Goal: Transaction & Acquisition: Download file/media

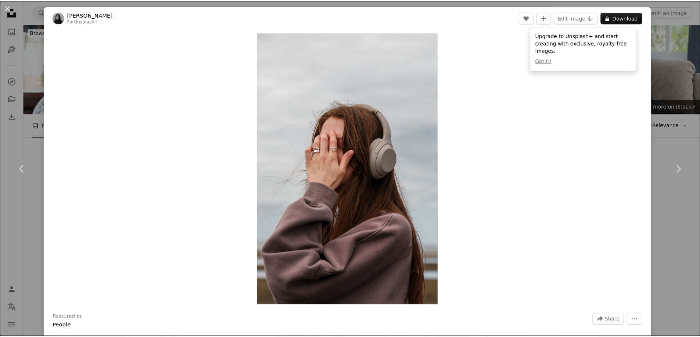
scroll to position [918, 0]
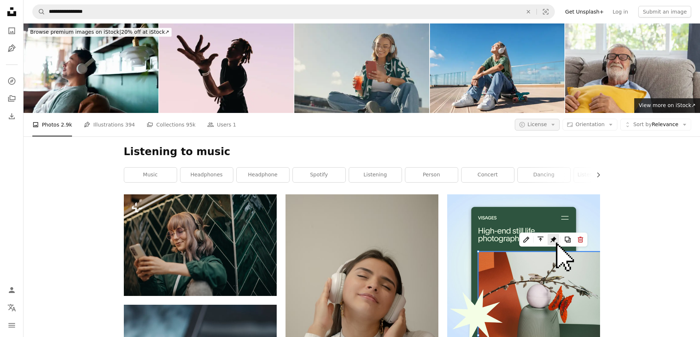
click at [556, 126] on icon "Arrow down" at bounding box center [552, 125] width 7 height 7
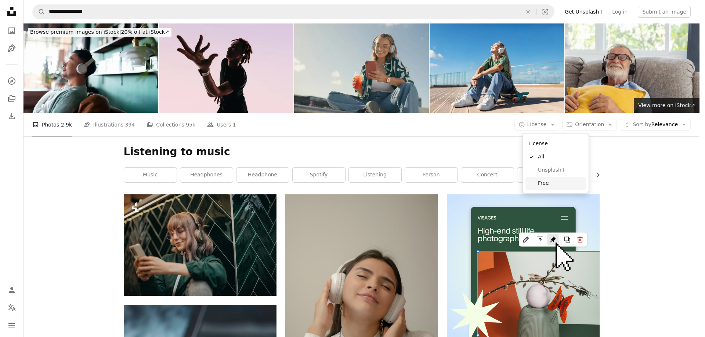
click at [558, 183] on span "Free" at bounding box center [560, 183] width 45 height 7
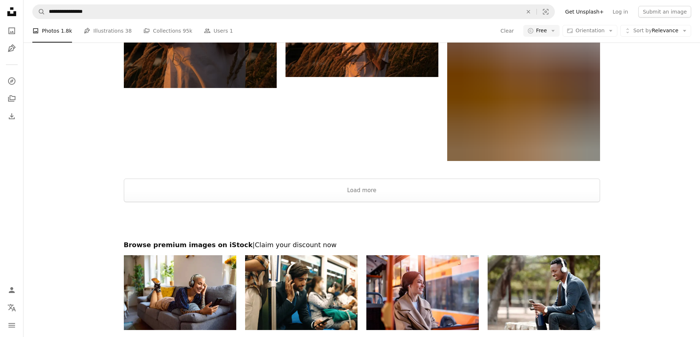
scroll to position [1249, 0]
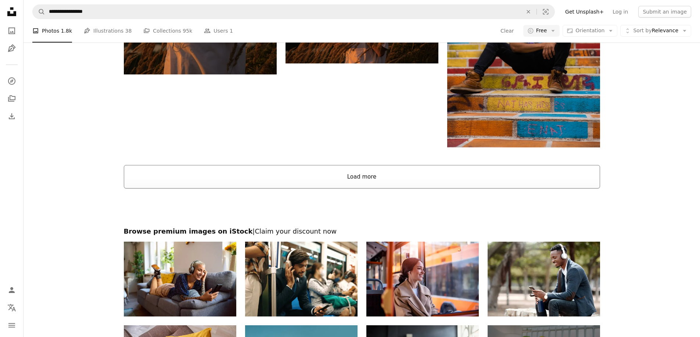
click at [313, 185] on button "Load more" at bounding box center [362, 177] width 476 height 24
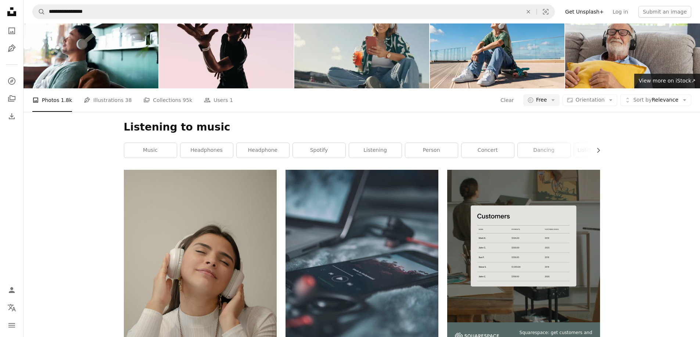
scroll to position [37, 0]
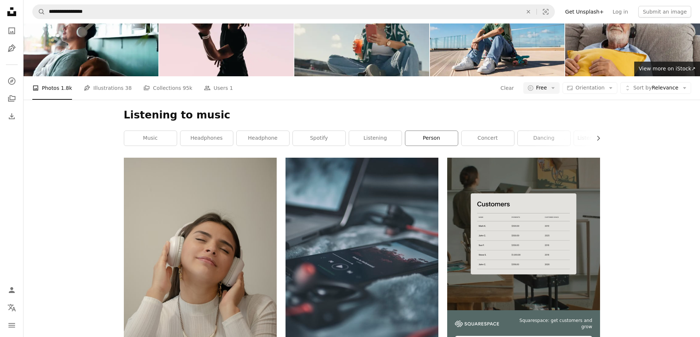
click at [427, 136] on link "person" at bounding box center [431, 138] width 53 height 15
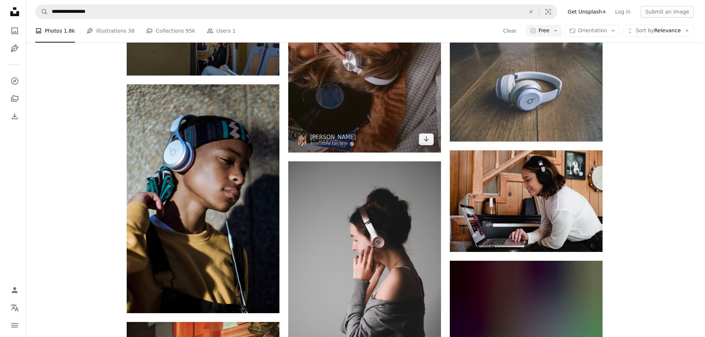
scroll to position [1763, 0]
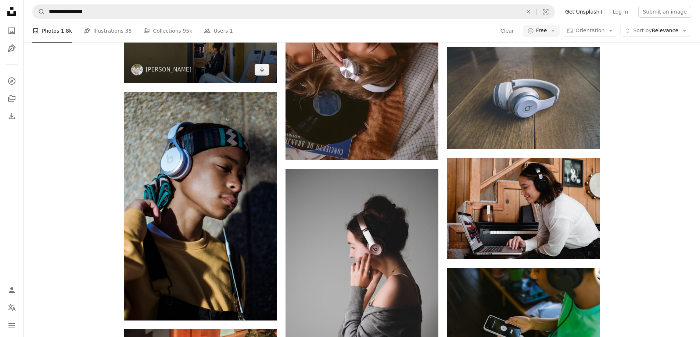
click at [214, 68] on img at bounding box center [200, 40] width 153 height 86
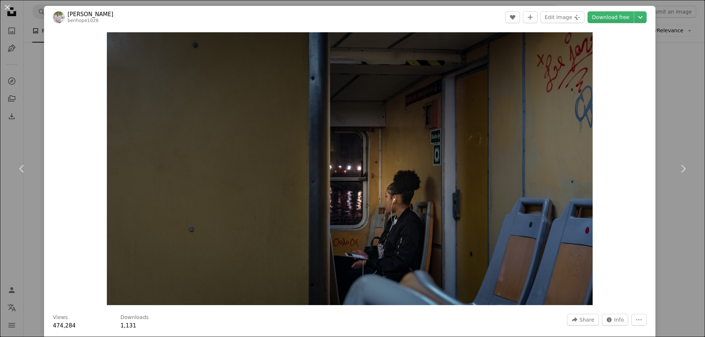
click at [670, 103] on div "An X shape Chevron left Chevron right [PERSON_NAME] benhope1026 A heart A plus …" at bounding box center [352, 168] width 705 height 337
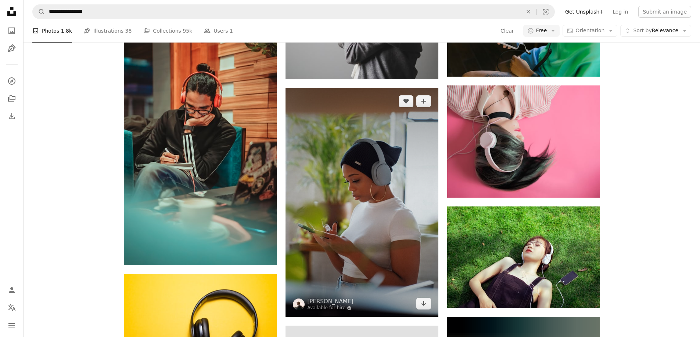
scroll to position [2057, 0]
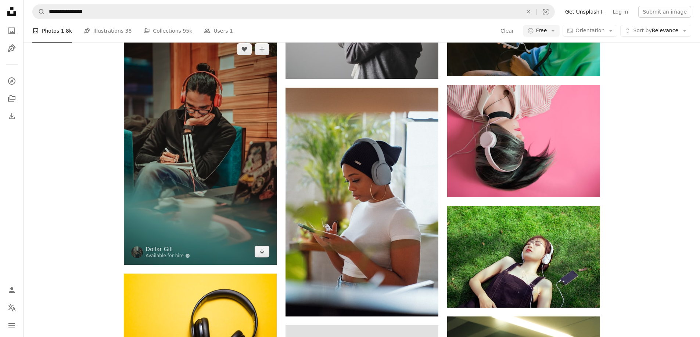
click at [199, 143] on img at bounding box center [200, 150] width 153 height 229
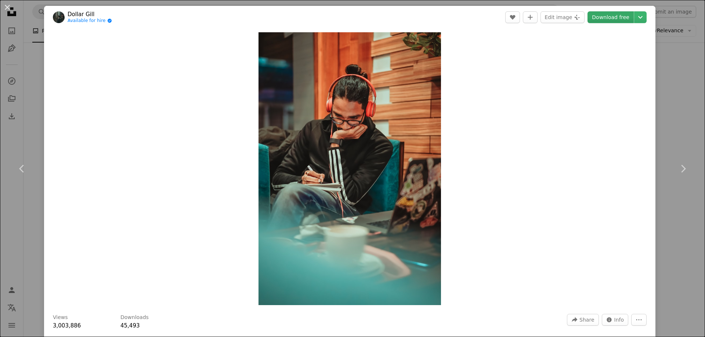
click at [608, 16] on link "Download free" at bounding box center [611, 17] width 46 height 12
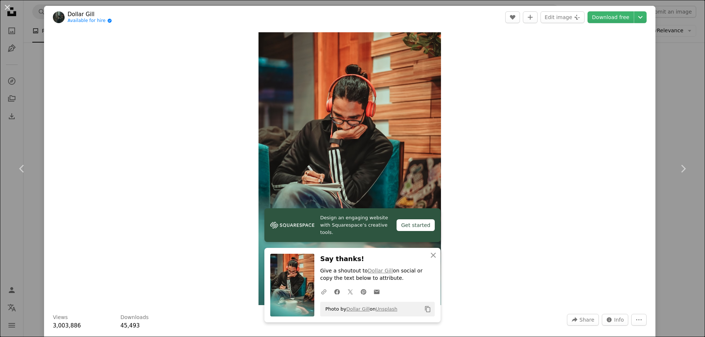
drag, startPoint x: 676, startPoint y: 75, endPoint x: 482, endPoint y: 178, distance: 219.8
click at [676, 75] on div "An X shape Chevron left Chevron right Dollar [PERSON_NAME] Available for hire A…" at bounding box center [352, 168] width 705 height 337
